Goal: Task Accomplishment & Management: Manage account settings

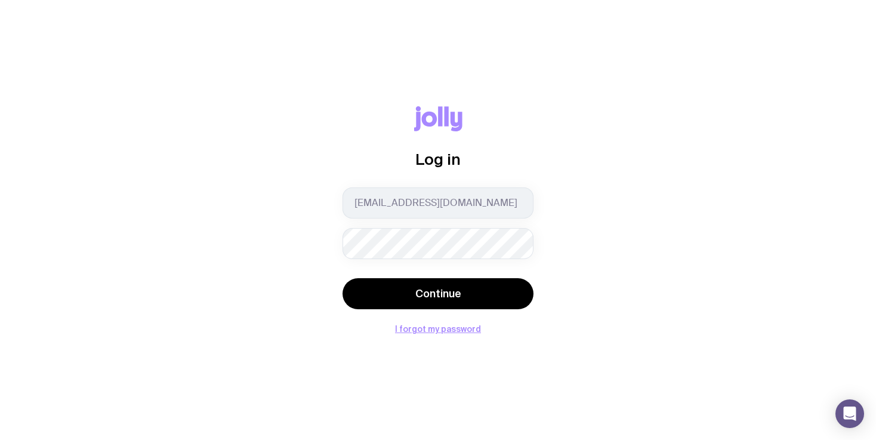
click at [342, 278] on button "Continue" at bounding box center [437, 293] width 191 height 31
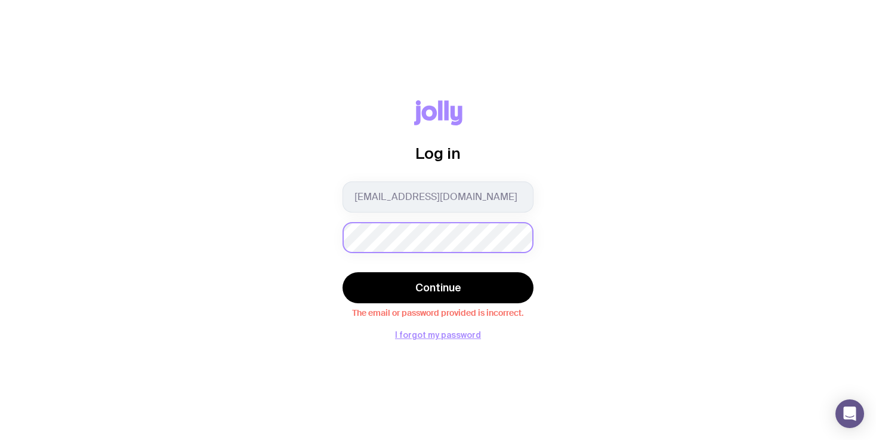
click at [342, 272] on button "Continue" at bounding box center [437, 287] width 191 height 31
click at [31, 242] on div "Log in [EMAIL_ADDRESS][DOMAIN_NAME] Continue The email or password provided is …" at bounding box center [438, 219] width 819 height 239
click at [342, 272] on button "Continue" at bounding box center [437, 287] width 191 height 31
click at [419, 334] on button "I forgot my password" at bounding box center [438, 335] width 86 height 10
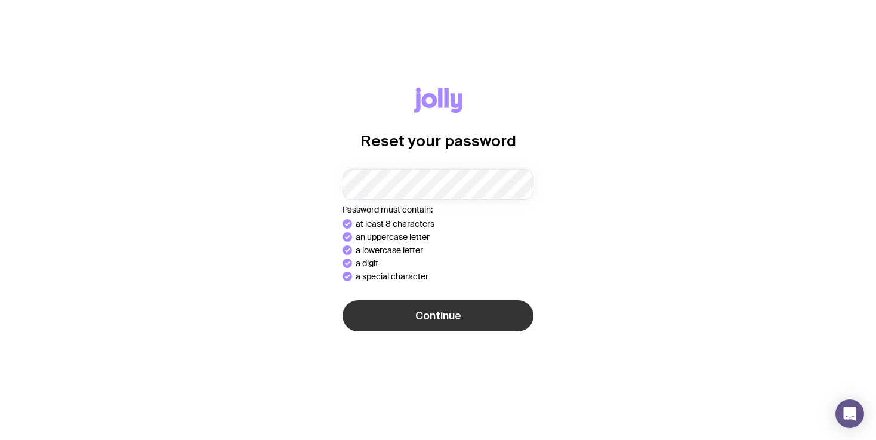
click at [433, 325] on div "Continue" at bounding box center [437, 316] width 191 height 33
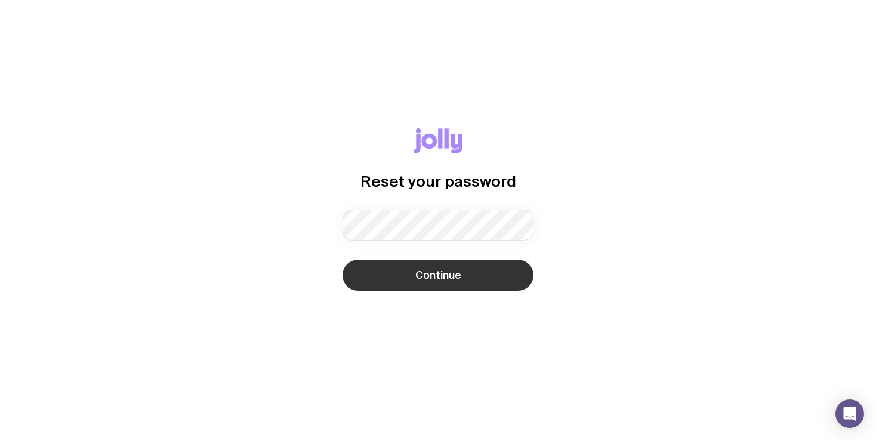
click at [471, 274] on button "Continue" at bounding box center [437, 275] width 191 height 31
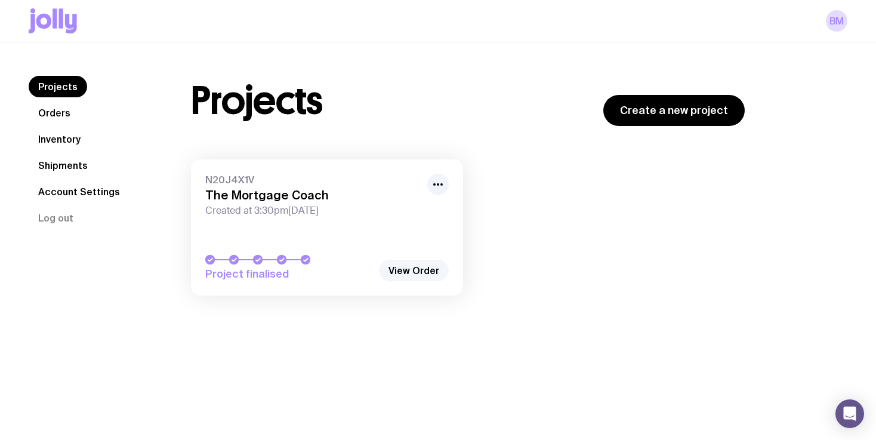
click at [402, 270] on link "View Order" at bounding box center [414, 270] width 70 height 21
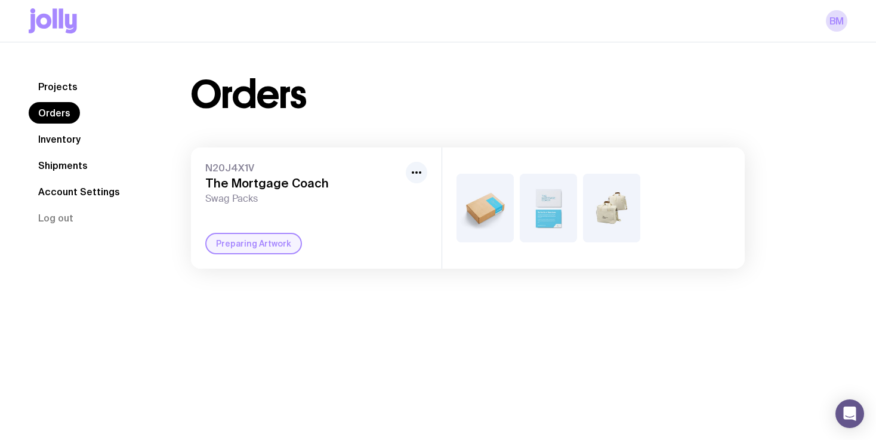
click at [273, 184] on h3 "The Mortgage Coach" at bounding box center [303, 183] width 196 height 14
click at [494, 220] on img at bounding box center [484, 208] width 57 height 69
click at [545, 215] on img at bounding box center [548, 208] width 57 height 69
click at [628, 202] on img at bounding box center [611, 208] width 57 height 69
click at [417, 174] on icon "button" at bounding box center [416, 172] width 14 height 14
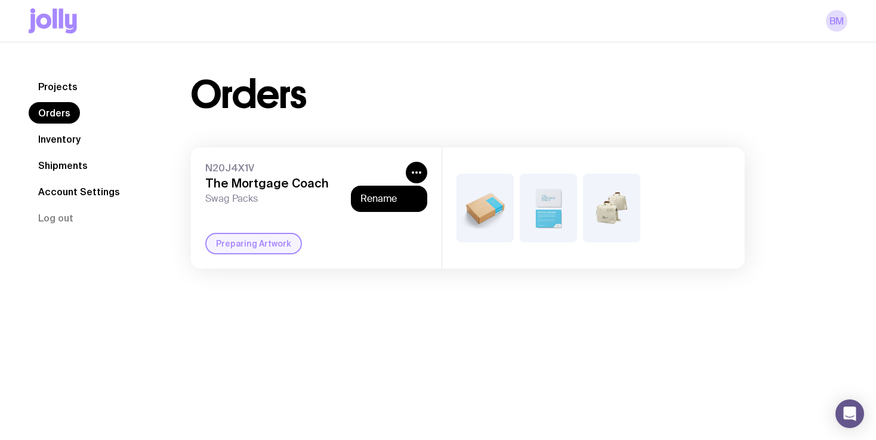
click at [263, 186] on h3 "The Mortgage Coach" at bounding box center [303, 183] width 196 height 14
click at [63, 134] on link "Inventory" at bounding box center [59, 138] width 61 height 21
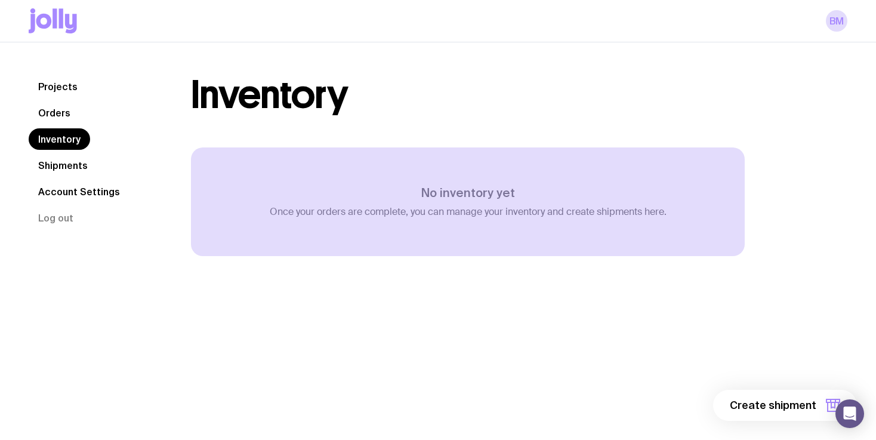
click at [48, 171] on link "Shipments" at bounding box center [63, 165] width 69 height 21
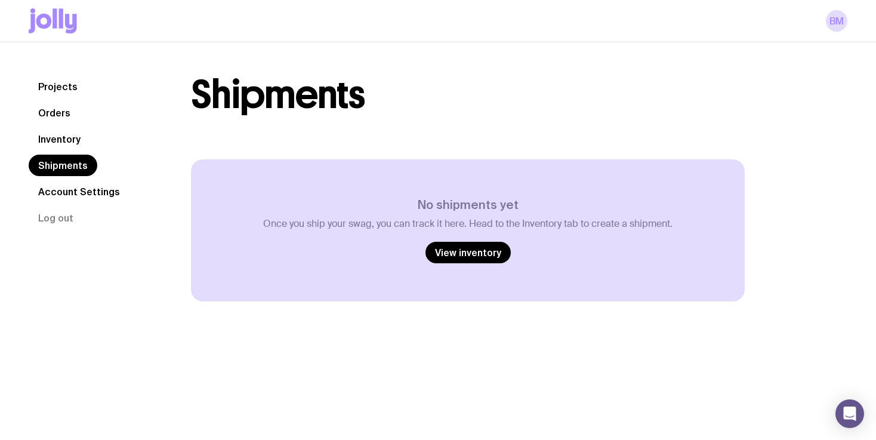
click at [56, 92] on link "Projects" at bounding box center [58, 86] width 58 height 21
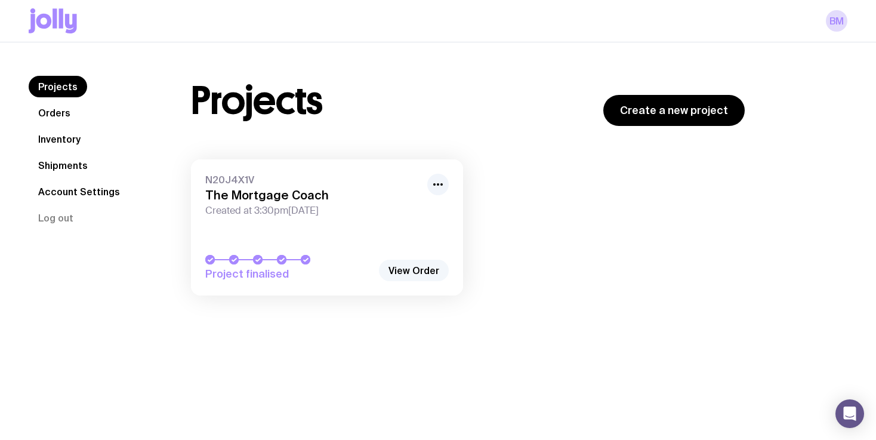
click at [416, 273] on link "View Order" at bounding box center [414, 270] width 70 height 21
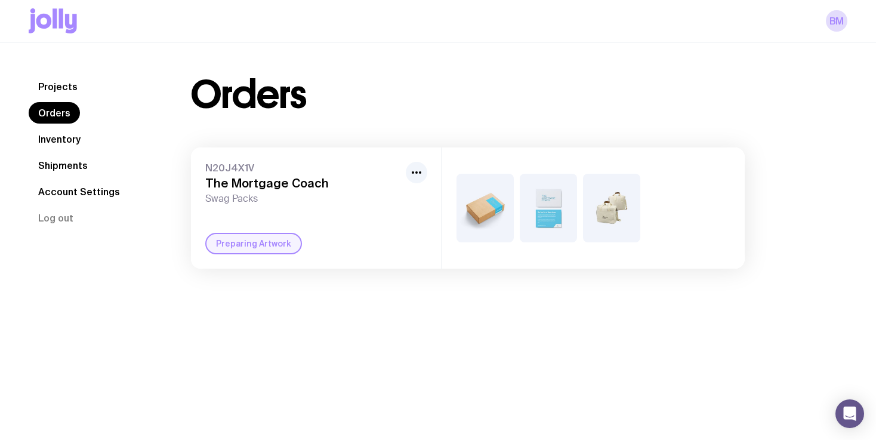
click at [247, 242] on div "Preparing Artwork" at bounding box center [253, 243] width 97 height 21
click at [233, 166] on span "N20J4X1V" at bounding box center [303, 168] width 196 height 12
click at [606, 228] on img at bounding box center [611, 208] width 57 height 69
